Goal: Complete application form

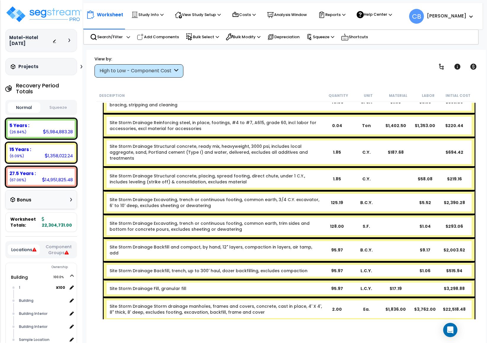
scroll to position [1824, 0]
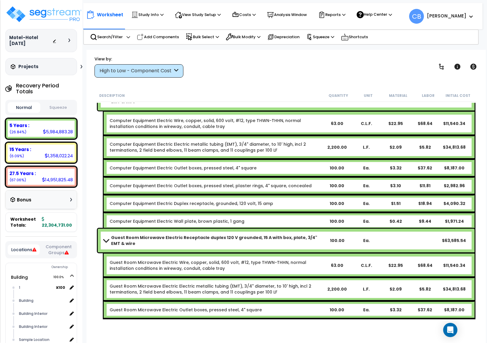
click at [222, 153] on div "Computer Equipment Electric Electric metallic tubing (EMT), 3/4" diameter, to 1…" at bounding box center [289, 147] width 371 height 24
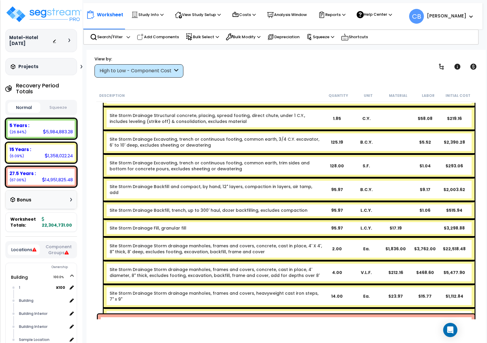
click at [221, 201] on div "Site Storm Drainage Backfill, trench, up to 300' haul, dozer backfilling, exclu…" at bounding box center [289, 210] width 371 height 18
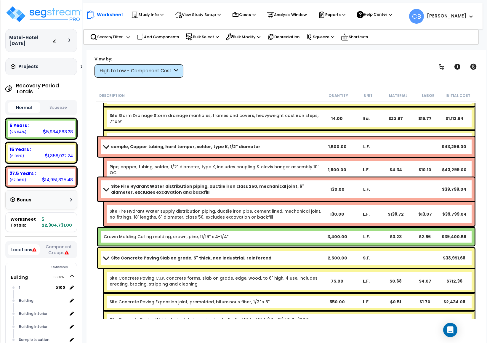
click at [221, 189] on b "Site Fire Hydrant Water distribution piping, ductile iron class 250, mechanical…" at bounding box center [216, 189] width 211 height 12
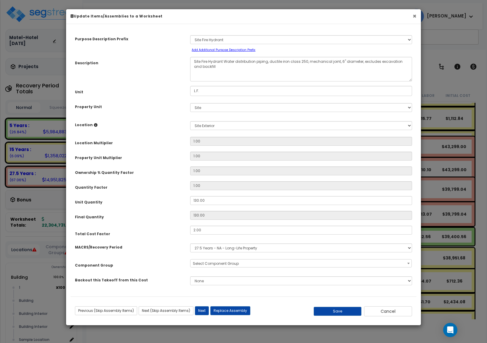
click at [415, 15] on button "×" at bounding box center [415, 16] width 4 height 6
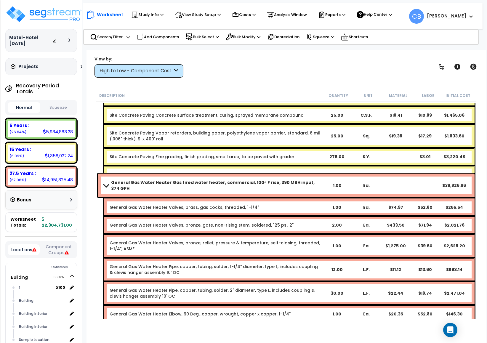
drag, startPoint x: 180, startPoint y: 141, endPoint x: 333, endPoint y: 147, distance: 153.8
click at [180, 148] on div "Site Concrete Paving Fine grading, finish grading, small area, to be paved with…" at bounding box center [289, 157] width 371 height 18
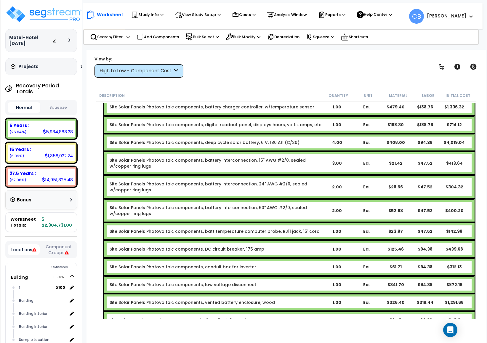
drag, startPoint x: 187, startPoint y: 158, endPoint x: 118, endPoint y: 160, distance: 68.1
click at [179, 158] on div "Site Solar Panels Photovoltaic components, battery interconnection, 15" AWG #2/…" at bounding box center [289, 163] width 371 height 24
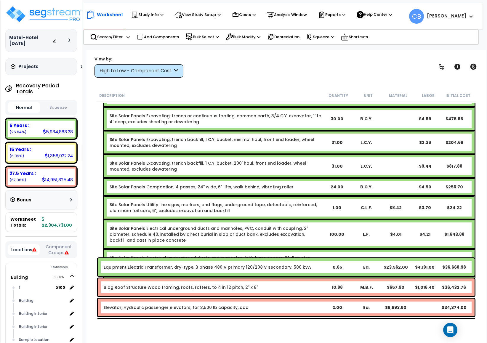
drag, startPoint x: 117, startPoint y: 160, endPoint x: 252, endPoint y: 160, distance: 135.0
click at [140, 178] on div "Site Solar Panels Compaction, 4 passes, 24" wide, 6" lifts, walk behind, vibrat…" at bounding box center [289, 187] width 371 height 18
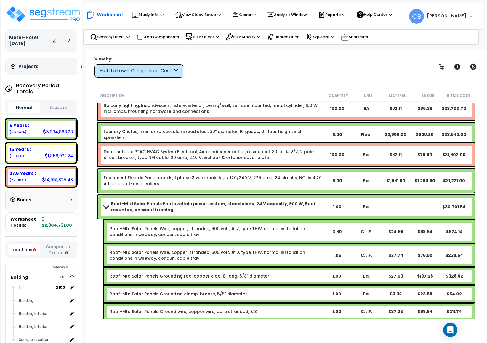
drag, startPoint x: 254, startPoint y: 160, endPoint x: 447, endPoint y: 160, distance: 192.8
click at [303, 160] on div "Demountable PTAC HVAC System Electrical, Air conditioner outlet, residential, 3…" at bounding box center [286, 155] width 377 height 24
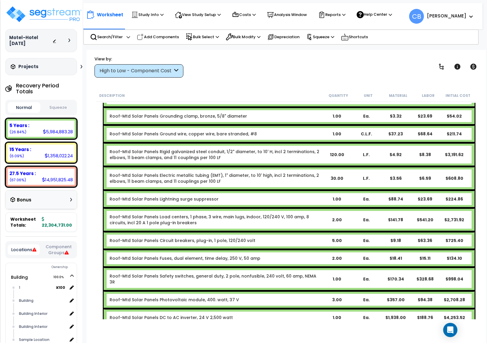
click at [448, 161] on div "Roof-Mtd Solar Panels Rigid galvanized steel conduit, 1/2" diameter, to 10' H, …" at bounding box center [289, 155] width 371 height 24
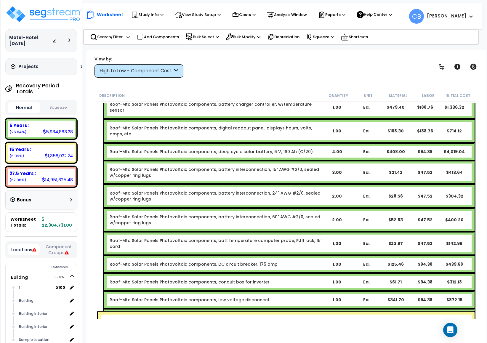
click at [352, 193] on div "Ea." at bounding box center [366, 196] width 29 height 6
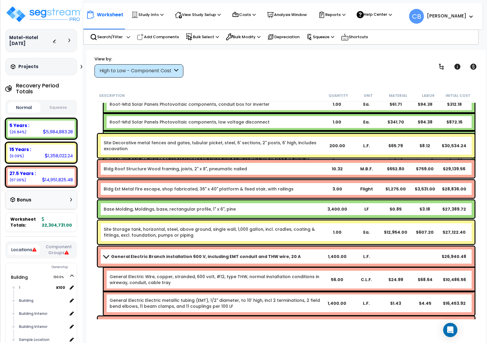
drag, startPoint x: 299, startPoint y: 170, endPoint x: 281, endPoint y: 171, distance: 17.8
click at [298, 170] on b "Bldg Roof Structure Wood framing, joists, 2" x 8", pneumatic nailed" at bounding box center [213, 169] width 219 height 6
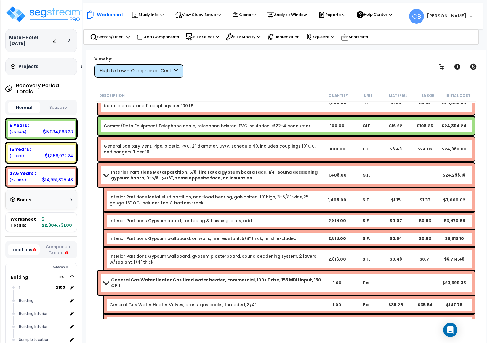
click at [204, 171] on b "Interior Partitions Metal partition, 5/8"fire rated gypsum board face, 1/4" sou…" at bounding box center [216, 175] width 211 height 12
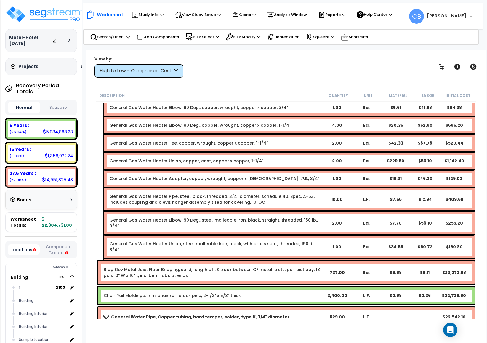
click at [297, 176] on b "General Gas Water Heater Adapter, copper, wrought, copper x [DEMOGRAPHIC_DATA] …" at bounding box center [216, 179] width 212 height 6
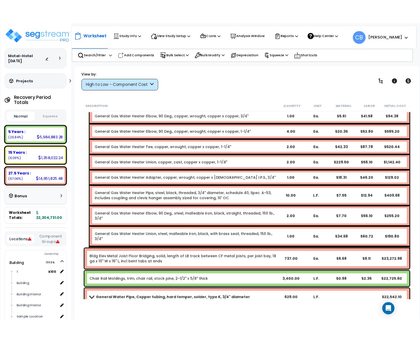
scroll to position [5955, 0]
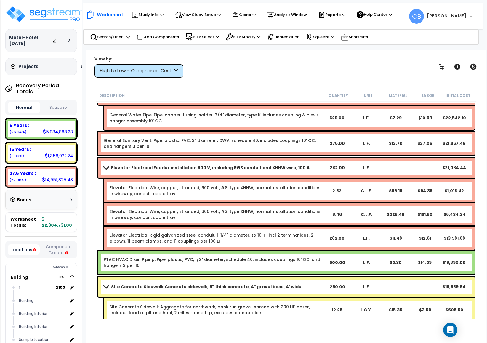
click at [385, 165] on div "Elevator Electrical Feeder installation 600 V, including RGS conduit and XHHW w…" at bounding box center [286, 168] width 377 height 20
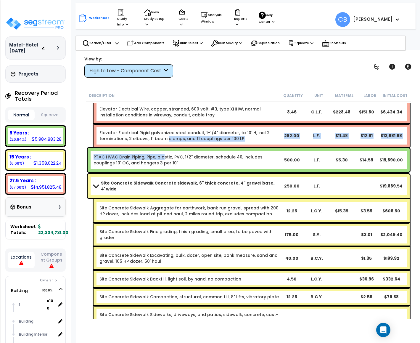
drag, startPoint x: 164, startPoint y: 146, endPoint x: 184, endPoint y: 167, distance: 28.9
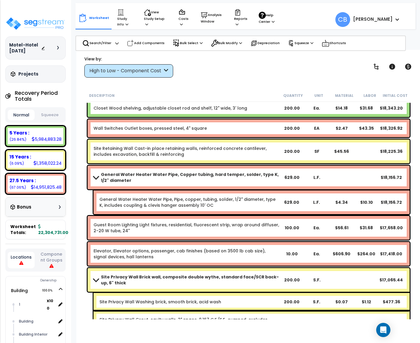
click at [259, 192] on div "General Water Heater Water Pipe, Pipe, copper, tubing, solder, 1/2" diameter, t…" at bounding box center [252, 202] width 316 height 24
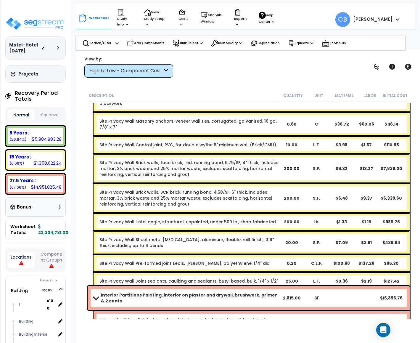
click at [203, 194] on link "Site Privacy Wall Brick walls, SCR brick, running bond, 4.50/SF, 6" thick, incl…" at bounding box center [190, 198] width 180 height 18
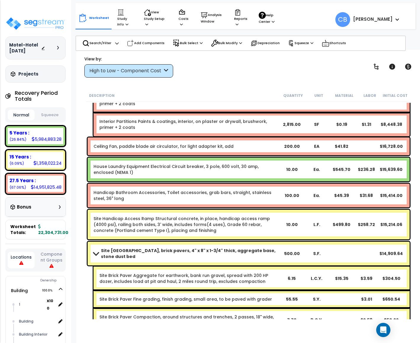
click at [251, 204] on div "Handicap Bathroom Accessories, Toilet accessories, grab bars, straight, stainle…" at bounding box center [249, 196] width 322 height 24
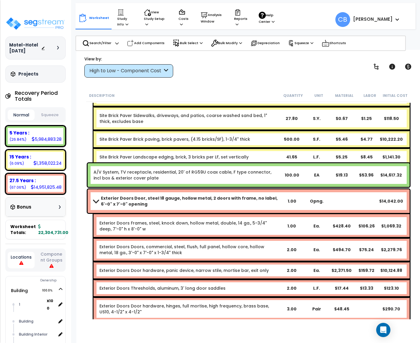
click at [161, 203] on b "Exterior Doors Door, steel 18 gauge, hollow metal, 2 doors with frame, no label…" at bounding box center [190, 201] width 179 height 12
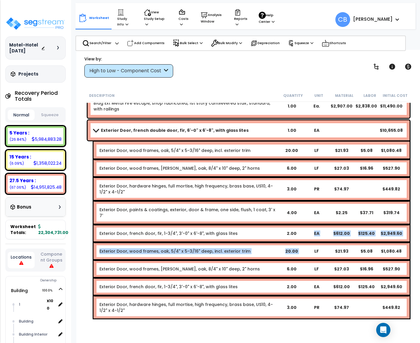
click at [315, 233] on div "Exterior Door, french double door, fir, 6'-0" x 6'-8", with glass lites 1.00 EA…" at bounding box center [248, 232] width 325 height 226
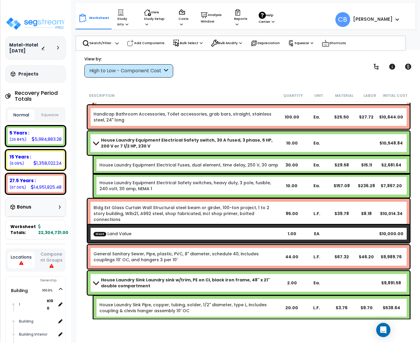
click at [213, 231] on b "ICost Land Value" at bounding box center [187, 234] width 186 height 6
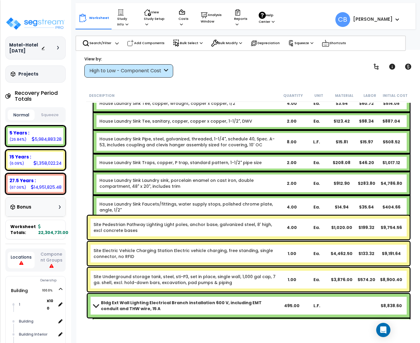
click at [244, 232] on link "Site Pedestrian Pathway Lighting Light poles, anchor base, galvanized steel, 8'…" at bounding box center [187, 228] width 186 height 12
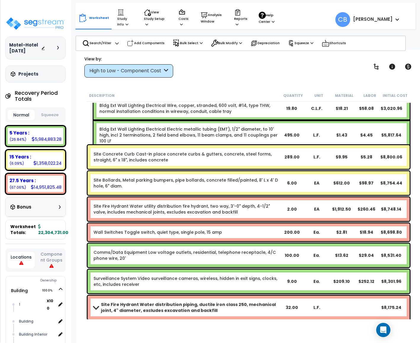
click at [244, 232] on b "Wall Switches Toggle switch, quiet type, single pole, 15 amp" at bounding box center [187, 232] width 186 height 6
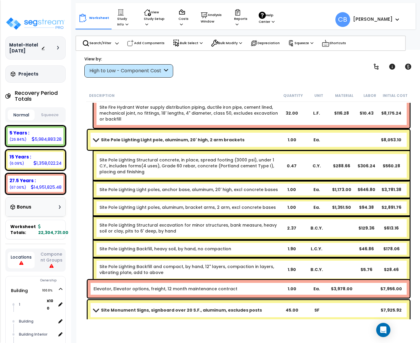
click at [244, 232] on div "Site Pole Lighting Structural excavation for minor structures, bank measure, he…" at bounding box center [252, 228] width 316 height 24
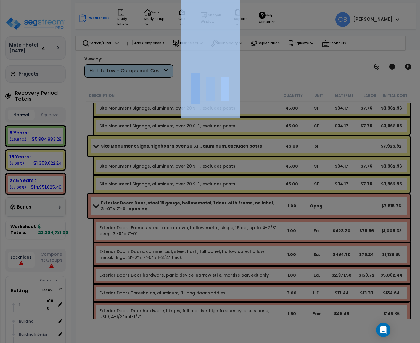
click at [244, 232] on div at bounding box center [210, 171] width 420 height 343
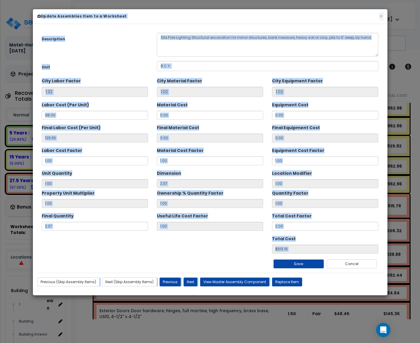
click at [378, 14] on h6 "Update Assemblies Item to a Worksheet" at bounding box center [210, 16] width 346 height 5
click at [381, 17] on button "×" at bounding box center [381, 16] width 4 height 6
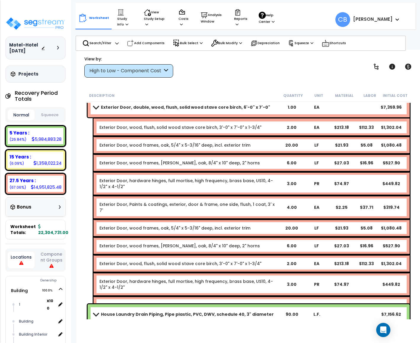
click at [180, 178] on link "Exterior Door, hardware hinges, full mortise, high frequency, brass base, US10,…" at bounding box center [190, 184] width 180 height 12
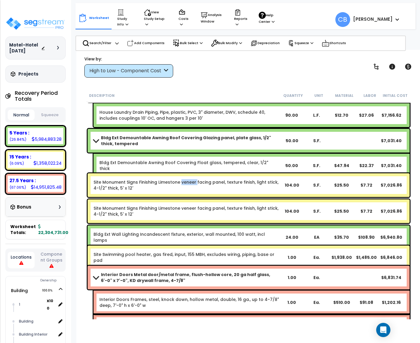
click at [180, 179] on link "Site Monument Signs Finishing Limestone veneer facing panel, texture finish, li…" at bounding box center [187, 185] width 186 height 12
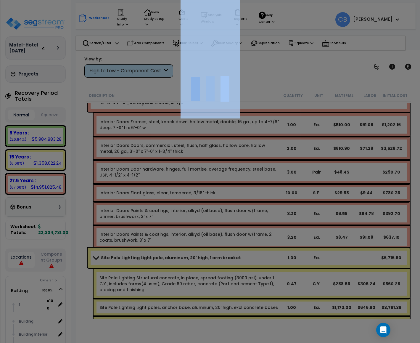
click at [180, 178] on div at bounding box center [210, 171] width 420 height 343
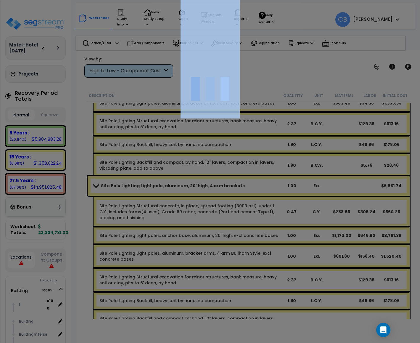
click at [180, 178] on div at bounding box center [210, 171] width 420 height 343
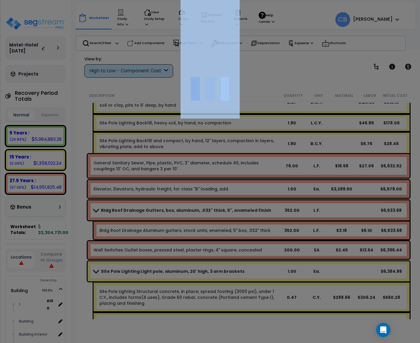
click at [180, 178] on div at bounding box center [210, 171] width 420 height 343
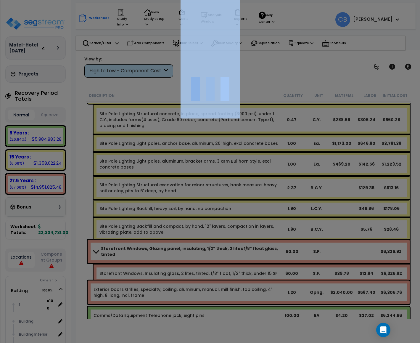
click at [180, 178] on div at bounding box center [210, 171] width 420 height 343
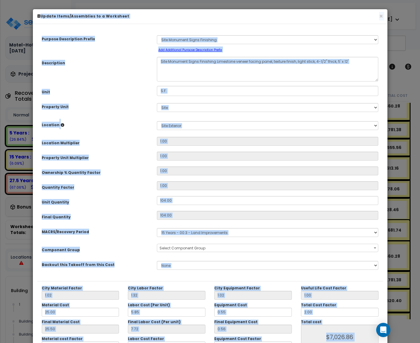
scroll to position [0, 0]
click at [256, 190] on div "Quantity Factor 1.00" at bounding box center [210, 186] width 346 height 10
click at [383, 18] on div "× Update Items/Assemblies to a Worksheet" at bounding box center [210, 16] width 355 height 15
click at [380, 17] on button "×" at bounding box center [381, 16] width 4 height 6
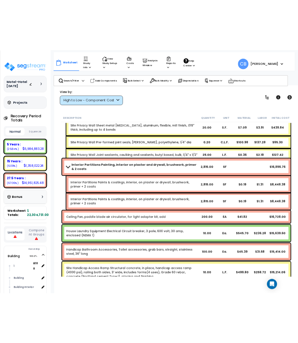
scroll to position [6533, 0]
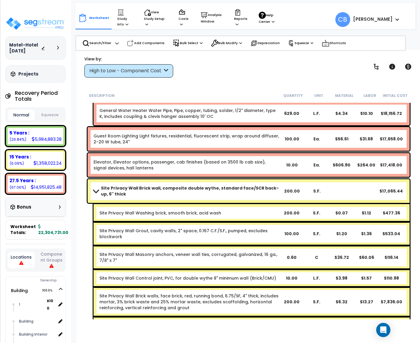
click at [155, 147] on div "Guest Room Lighting Light fixtures, residential, fluorescent strip, wrap around…" at bounding box center [249, 139] width 322 height 24
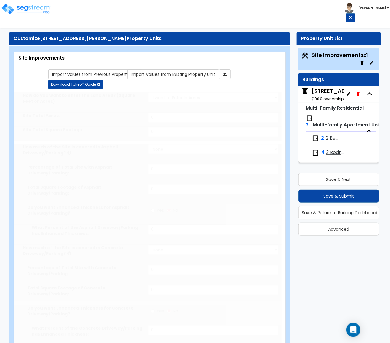
select select "2"
type input "6993"
select select "2"
type input "1680"
radio input "true"
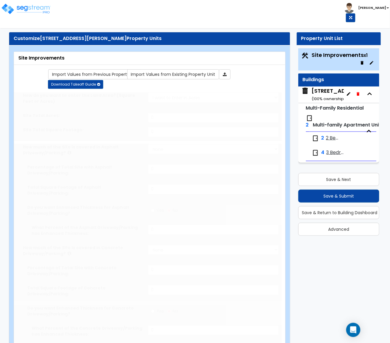
type input "7"
radio input "true"
type input "2"
select select "1"
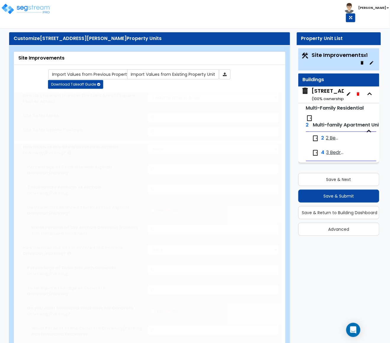
select select "4"
select select "1"
select select "2"
type input "1"
select select "2"
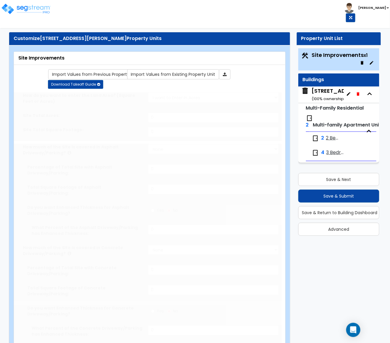
radio input "true"
select select "2"
type input "30"
select select "1"
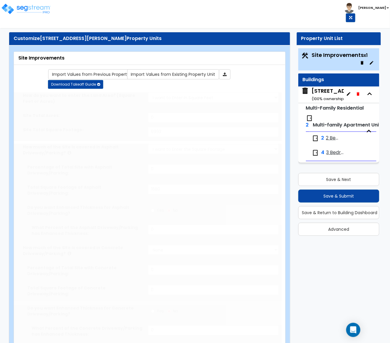
radio input "true"
type input "2"
radio input "true"
type input "25"
radio input "true"
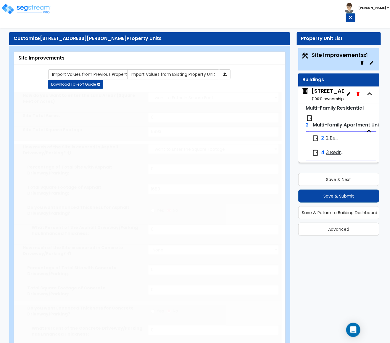
radio input "true"
type input "285"
radio input "true"
select select "2"
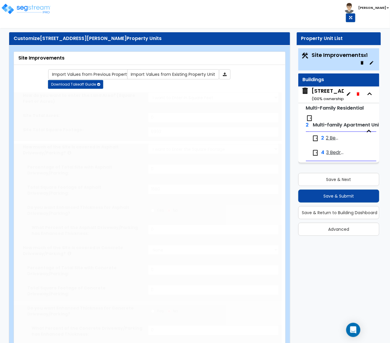
type input "1755"
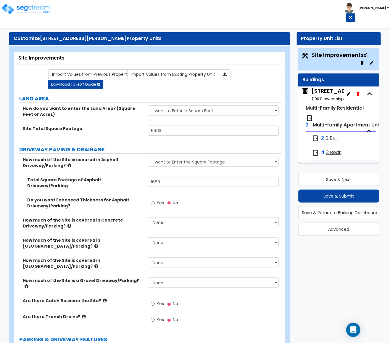
click at [327, 135] on span "2 Bedroom Apartment" at bounding box center [332, 138] width 13 height 7
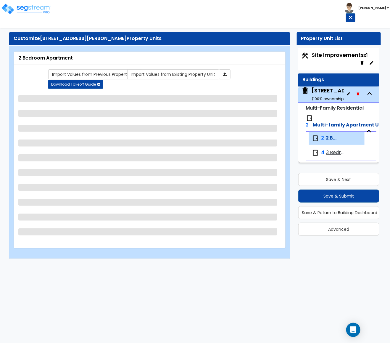
select select "1"
select select "2"
select select "1"
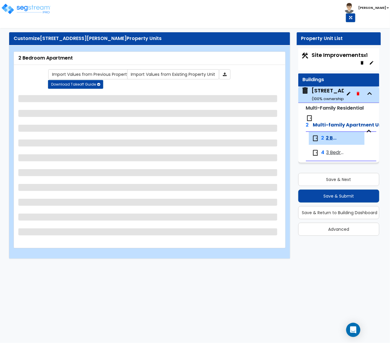
select select "3"
select select "1"
select select "2"
select select "1"
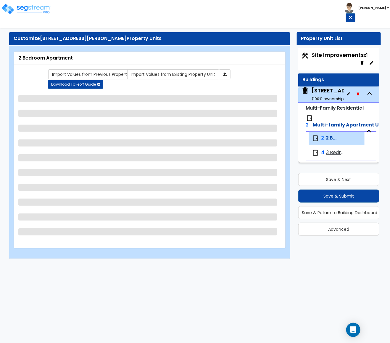
select select "1"
select select "6"
select select "2"
select select "3"
select select "1"
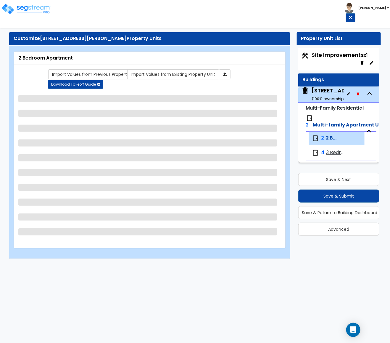
select select "1"
select select "5"
select select "3"
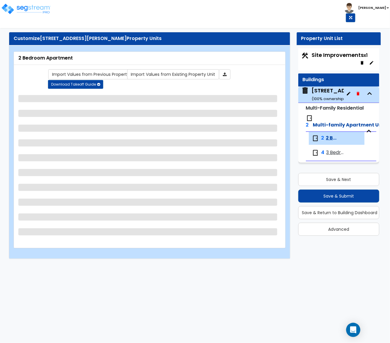
select select "3"
select select "1"
select select "5"
select select "1"
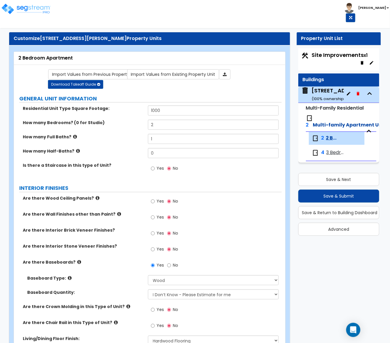
scroll to position [998, 0]
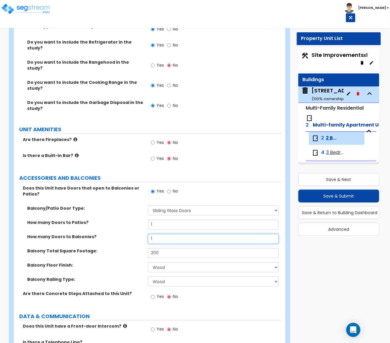
drag, startPoint x: 160, startPoint y: 233, endPoint x: 149, endPoint y: 235, distance: 11.0
click at [149, 235] on input "1" at bounding box center [213, 239] width 131 height 10
click at [135, 248] on label "Balcony Total Square Footage:" at bounding box center [85, 251] width 116 height 6
drag, startPoint x: 161, startPoint y: 232, endPoint x: 122, endPoint y: 232, distance: 39.4
click at [122, 234] on div "How many Doors to Balconies? 2" at bounding box center [148, 241] width 268 height 14
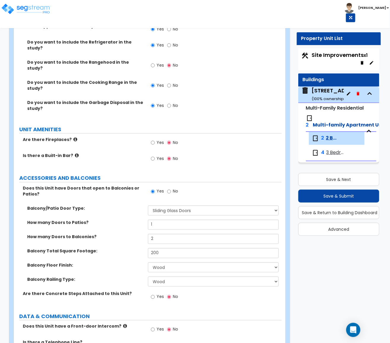
click at [125, 236] on div "How many Doors to Balconies? 2" at bounding box center [148, 241] width 268 height 14
drag, startPoint x: 155, startPoint y: 231, endPoint x: 115, endPoint y: 233, distance: 40.0
click at [115, 234] on div "How many Doors to Balconies? 2" at bounding box center [148, 241] width 268 height 14
type input "1"
click at [115, 234] on label "How many Doors to Balconies?" at bounding box center [85, 237] width 116 height 6
